Goal: Transaction & Acquisition: Purchase product/service

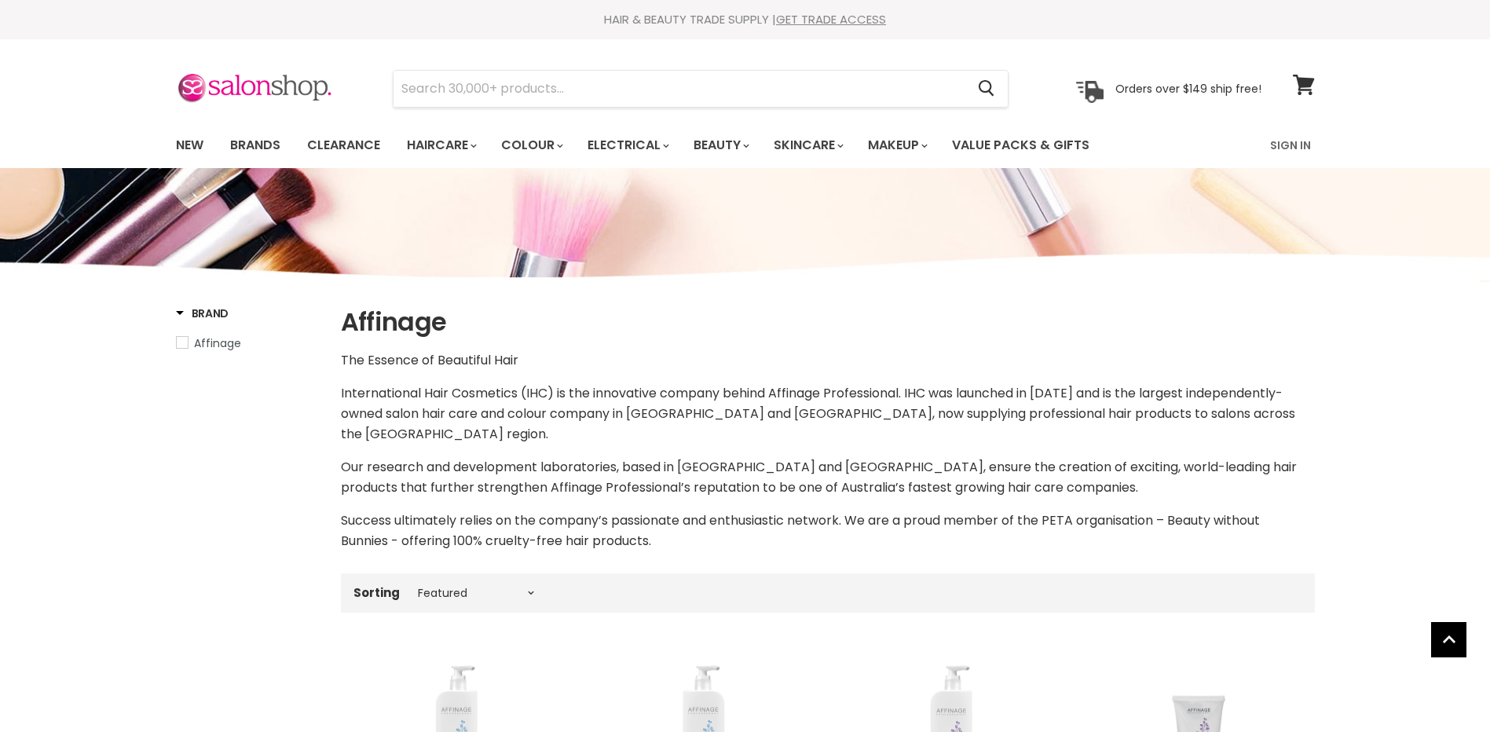
select select "manual"
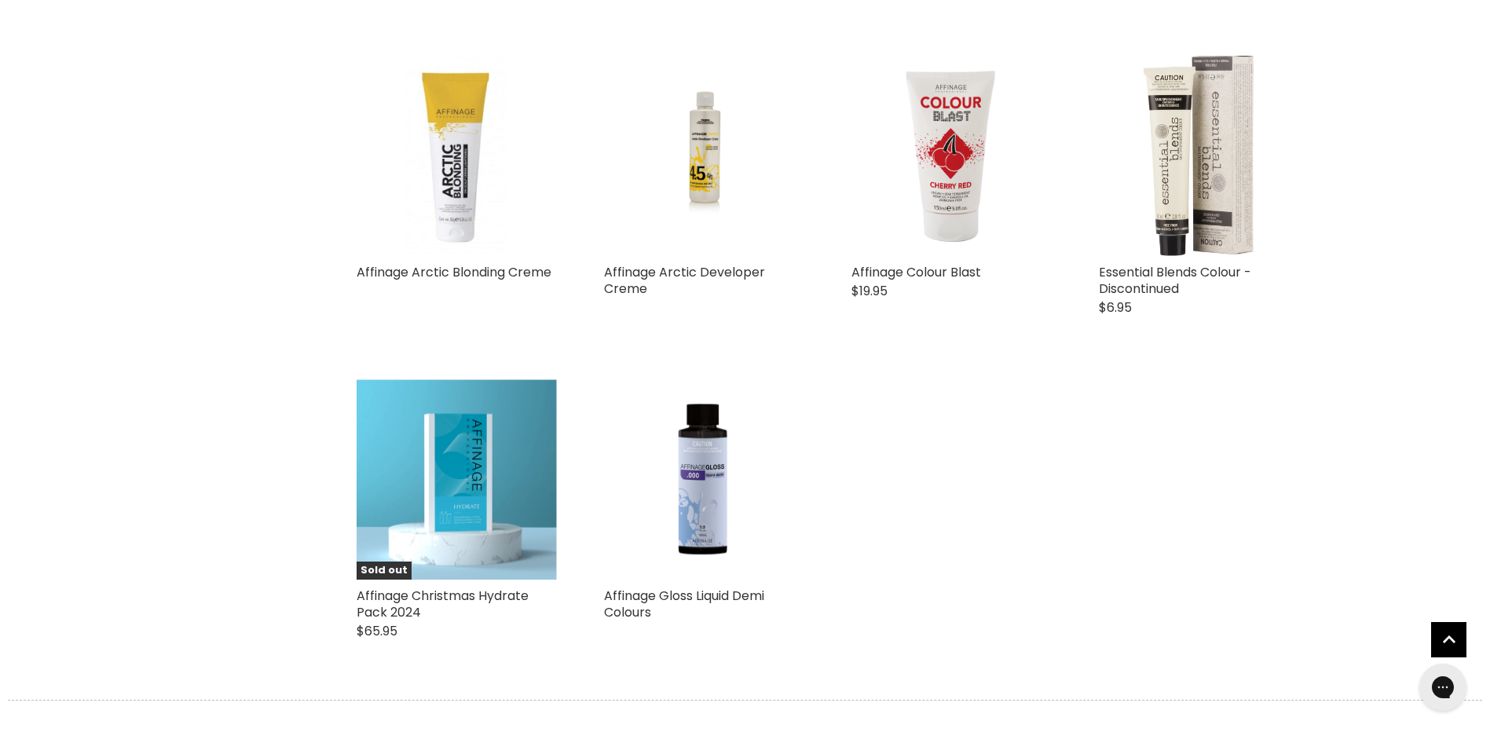
scroll to position [3142, 0]
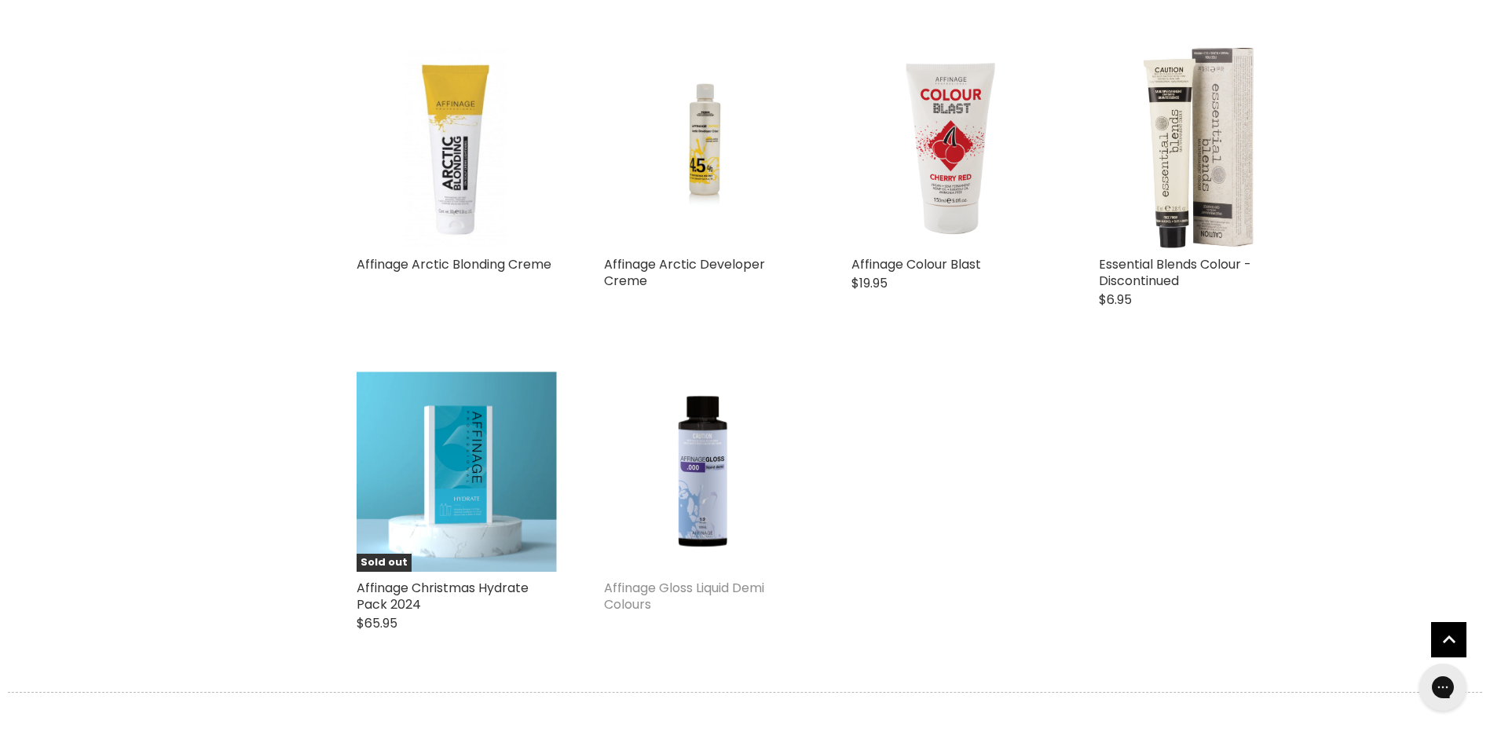
click at [677, 587] on link "Affinage Gloss Liquid Demi Colours" at bounding box center [684, 596] width 160 height 35
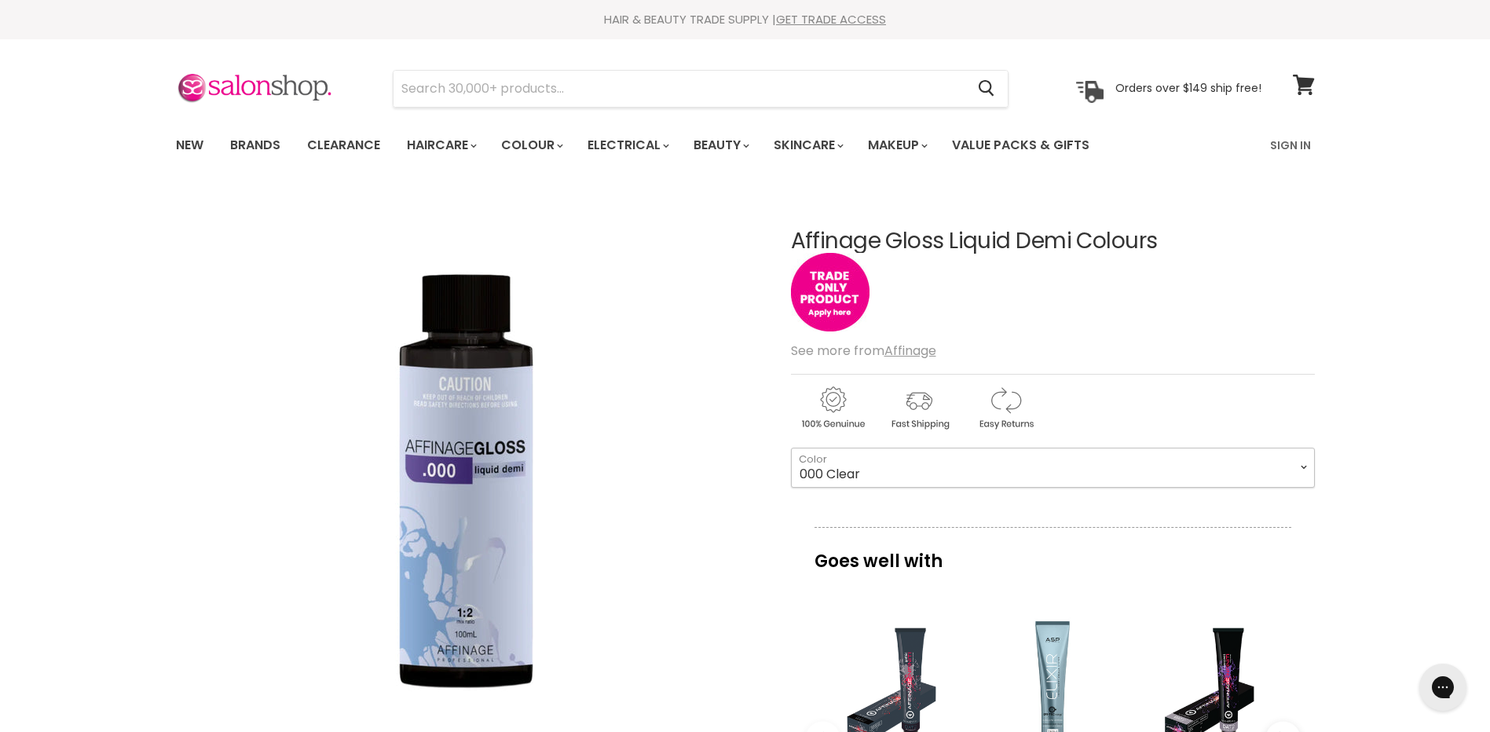
click at [1296, 467] on select "000 Clear 4.0 Medium Brown 6.0 Dark Blonde 8.0 Light Blonde 5.023 Light Toffee …" at bounding box center [1053, 467] width 524 height 39
click at [791, 448] on select "000 Clear 4.0 Medium Brown 6.0 Dark Blonde 8.0 Light Blonde 5.023 Light Toffee …" at bounding box center [1053, 467] width 524 height 39
select select "4.0 Medium Brown"
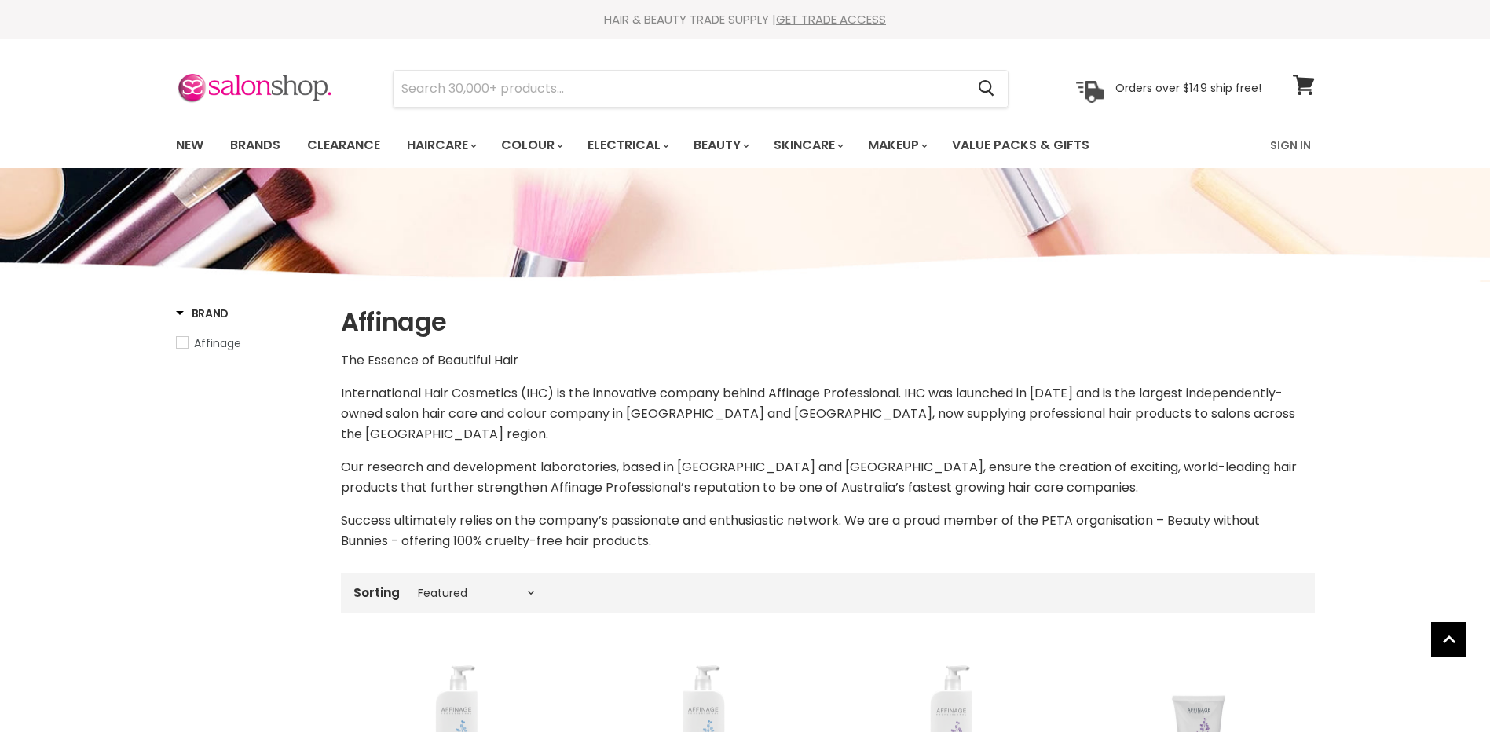
select select "manual"
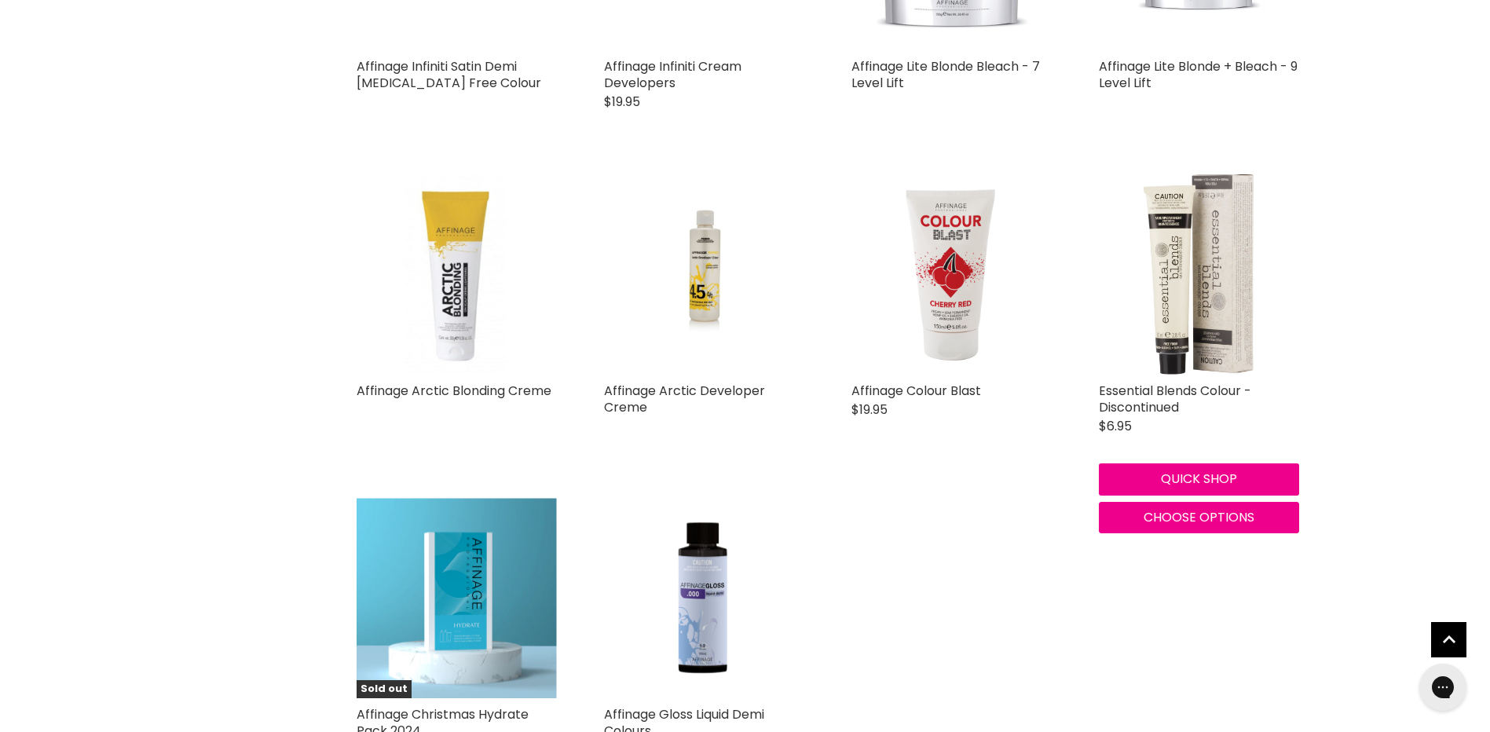
scroll to position [2712, 0]
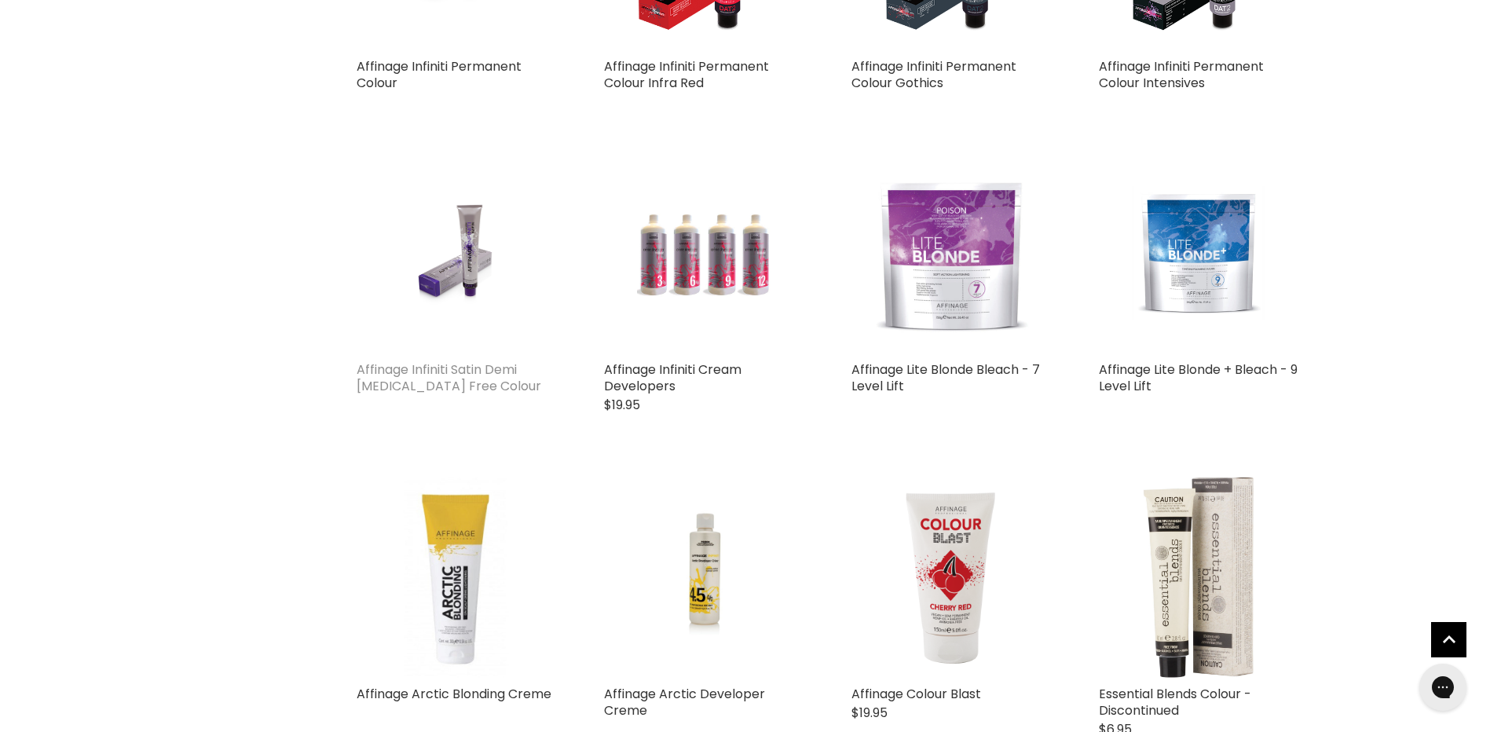
click at [458, 373] on link "Affinage Infiniti Satin Demi [MEDICAL_DATA] Free Colour" at bounding box center [449, 378] width 185 height 35
